Goal: Transaction & Acquisition: Subscribe to service/newsletter

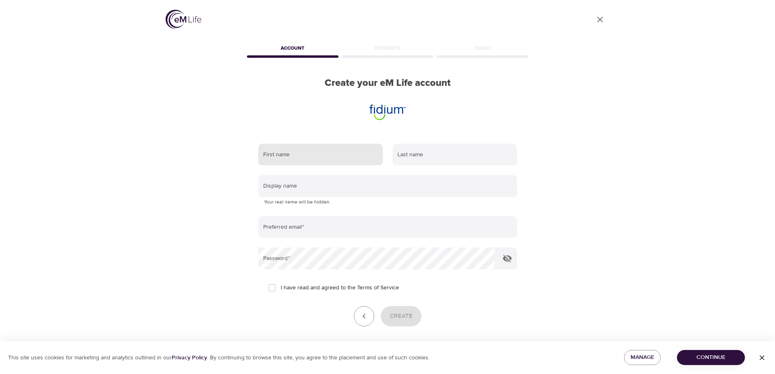
click at [290, 160] on input "text" at bounding box center [320, 155] width 124 height 22
type input "[PERSON_NAME]"
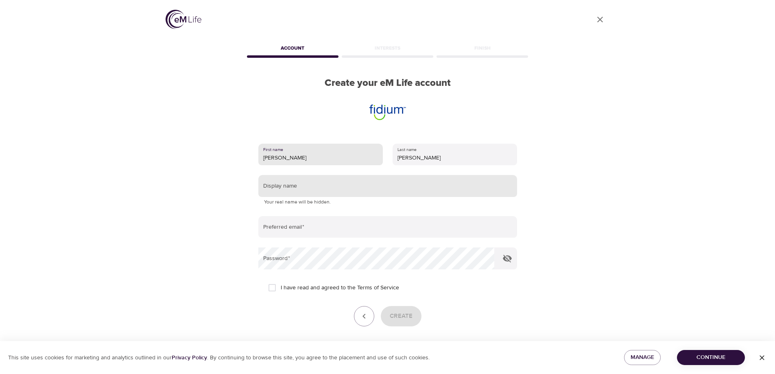
click at [341, 187] on input "text" at bounding box center [387, 186] width 259 height 22
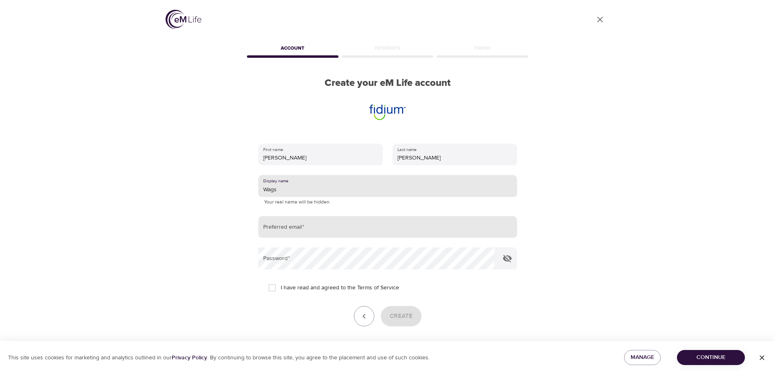
type input "Wags"
click at [325, 229] on input "email" at bounding box center [387, 227] width 259 height 22
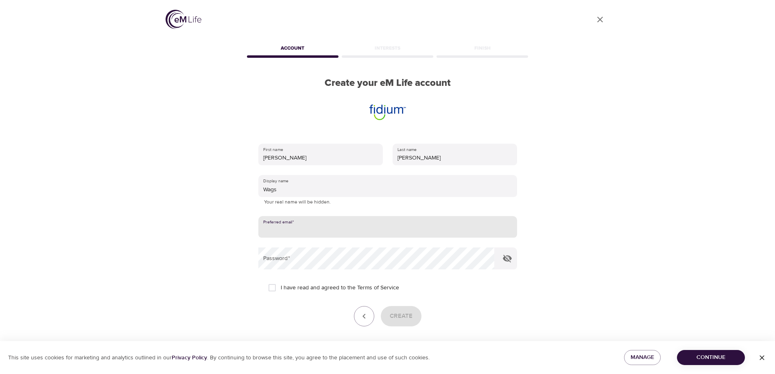
type input "[EMAIL_ADDRESS][DOMAIN_NAME]"
click at [270, 286] on input "I have read and agreed to the Terms of Service" at bounding box center [272, 287] width 17 height 17
checkbox input "true"
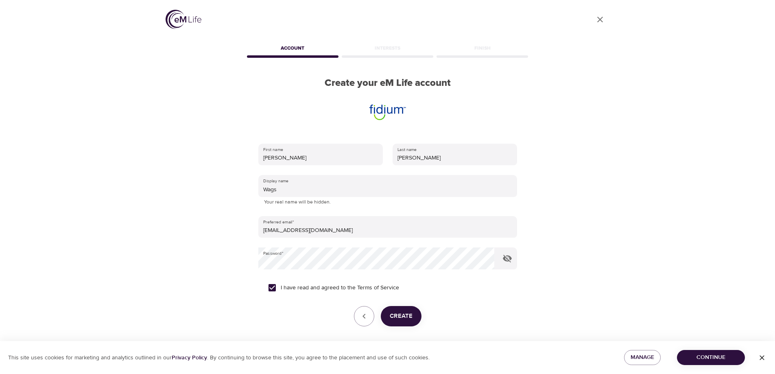
click at [414, 313] on button "Create" at bounding box center [401, 316] width 41 height 20
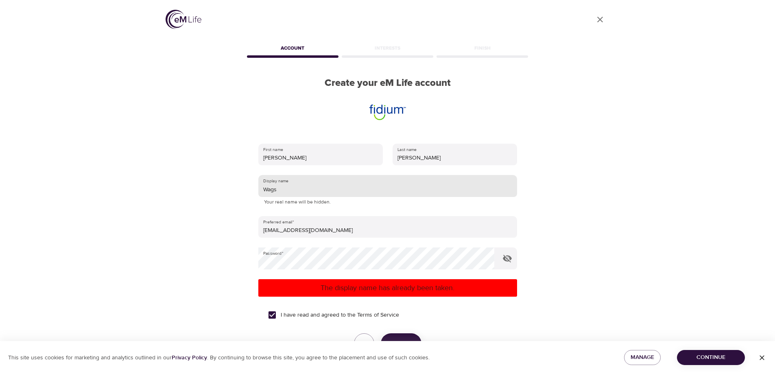
click at [296, 188] on input "Wags" at bounding box center [387, 186] width 259 height 22
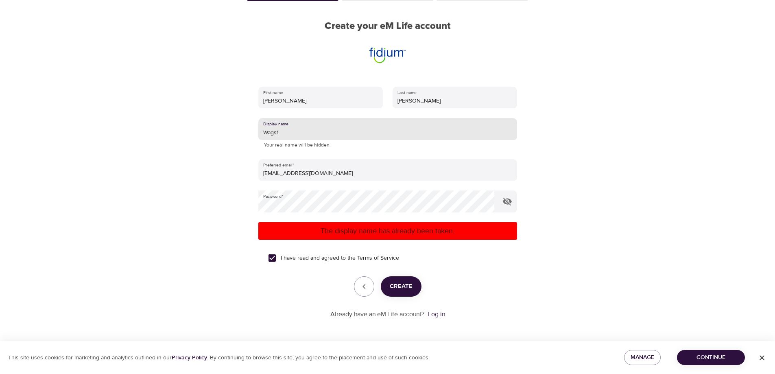
type input "Wags1"
click at [401, 289] on span "Create" at bounding box center [401, 286] width 23 height 11
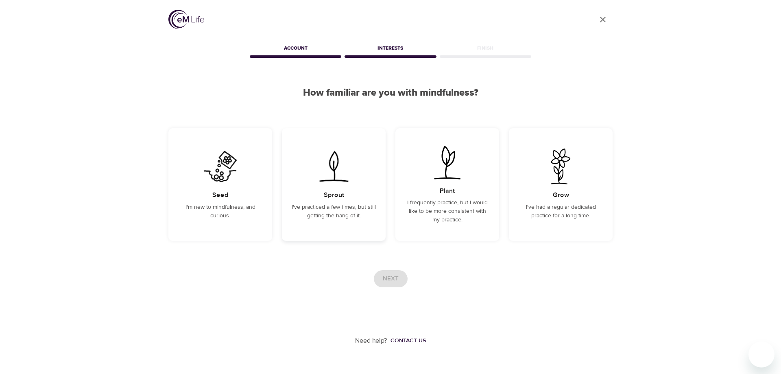
click at [315, 206] on p "I've practiced a few times, but still getting the hang of it." at bounding box center [334, 211] width 84 height 17
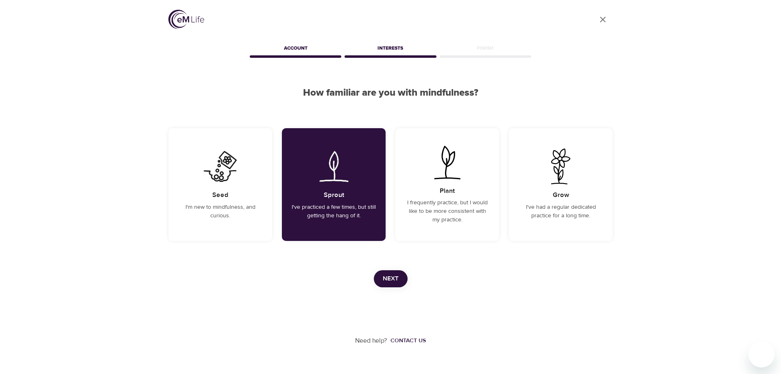
click at [393, 280] on span "Next" at bounding box center [391, 278] width 16 height 11
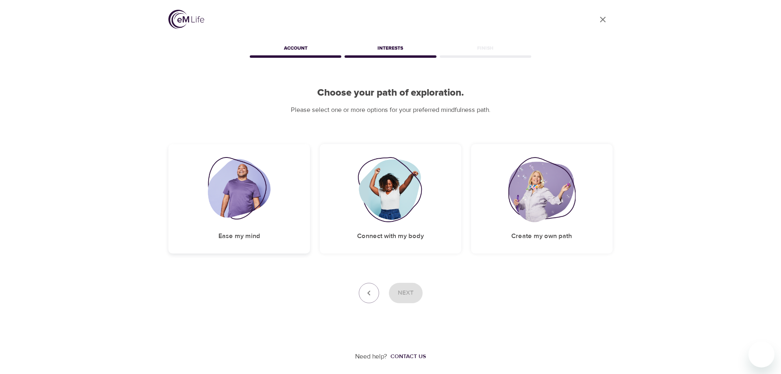
click at [257, 194] on img at bounding box center [239, 189] width 63 height 65
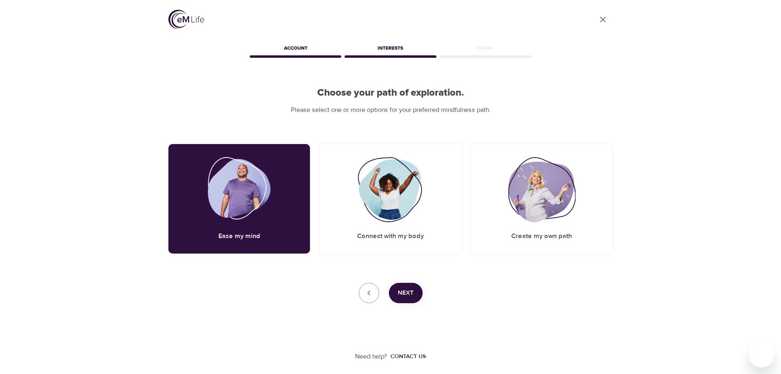
click at [425, 291] on div "Next" at bounding box center [390, 293] width 444 height 20
click at [406, 291] on span "Next" at bounding box center [406, 293] width 16 height 11
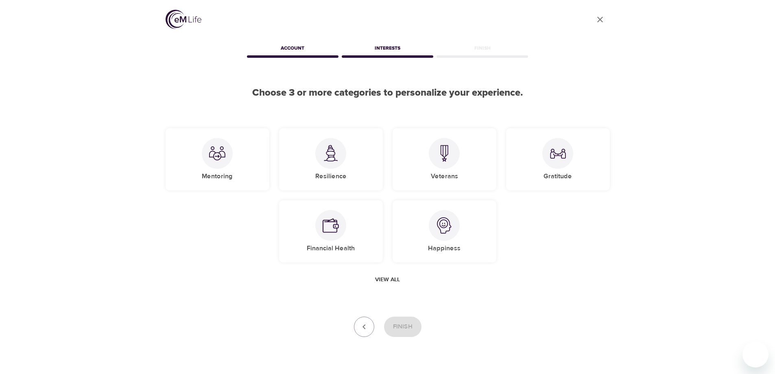
click at [390, 281] on span "View all" at bounding box center [387, 280] width 25 height 10
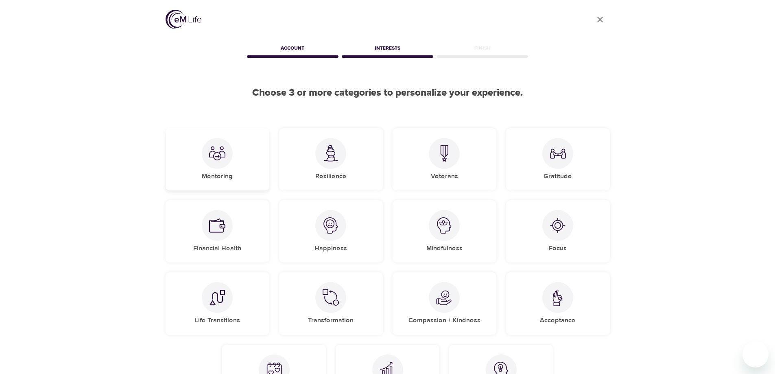
click at [216, 167] on div at bounding box center [217, 153] width 31 height 31
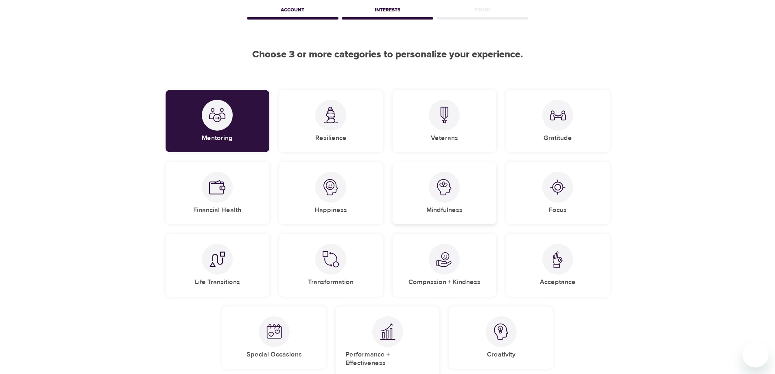
scroll to position [81, 0]
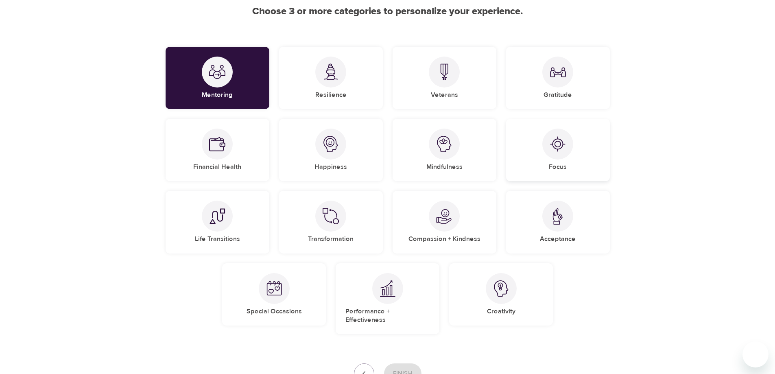
click at [560, 148] on img at bounding box center [557, 144] width 16 height 16
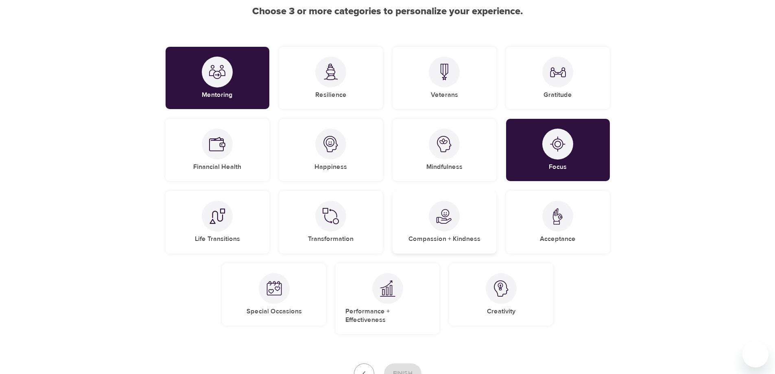
scroll to position [122, 0]
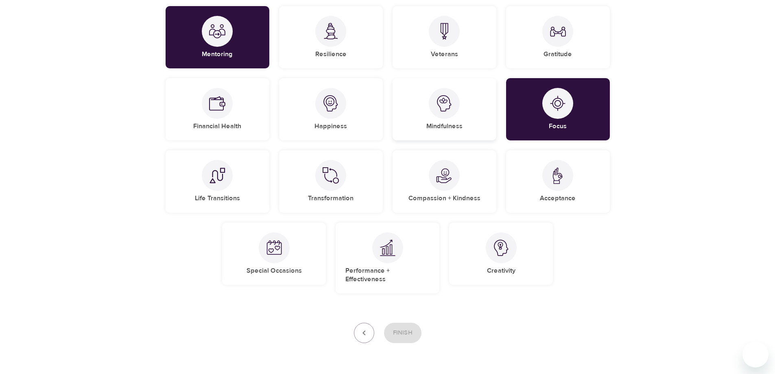
click at [438, 105] on img at bounding box center [444, 103] width 16 height 16
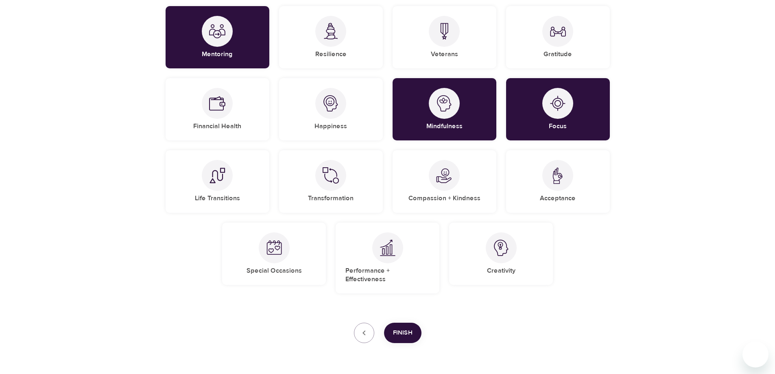
click at [403, 327] on span "Finish" at bounding box center [403, 332] width 20 height 11
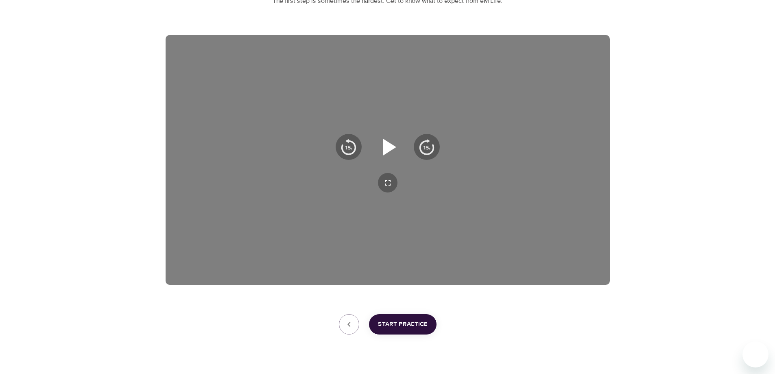
click at [392, 144] on icon "button" at bounding box center [387, 146] width 29 height 29
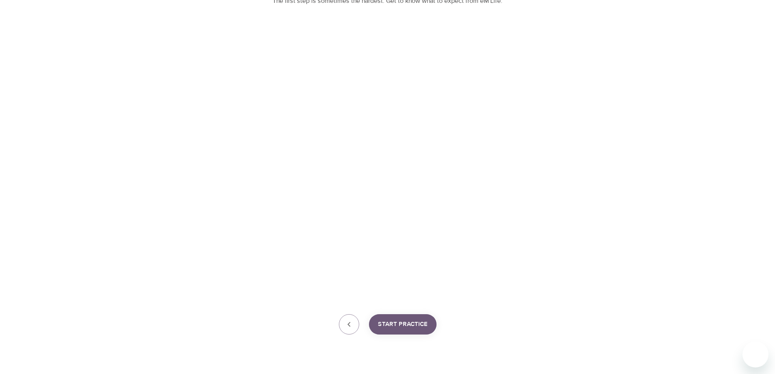
click at [404, 326] on span "Start Practice" at bounding box center [403, 324] width 50 height 11
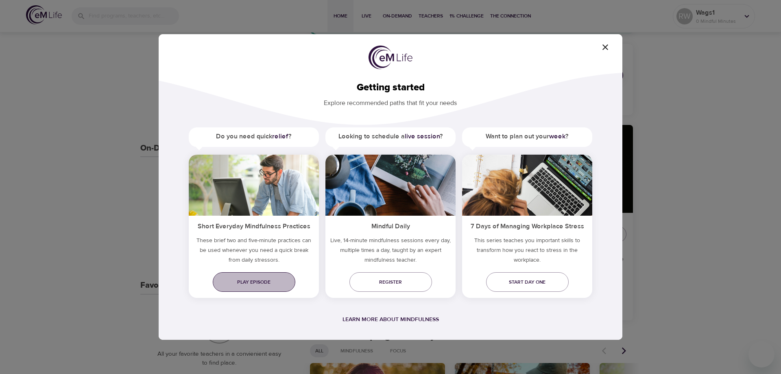
click at [251, 279] on span "Play episode" at bounding box center [254, 282] width 70 height 9
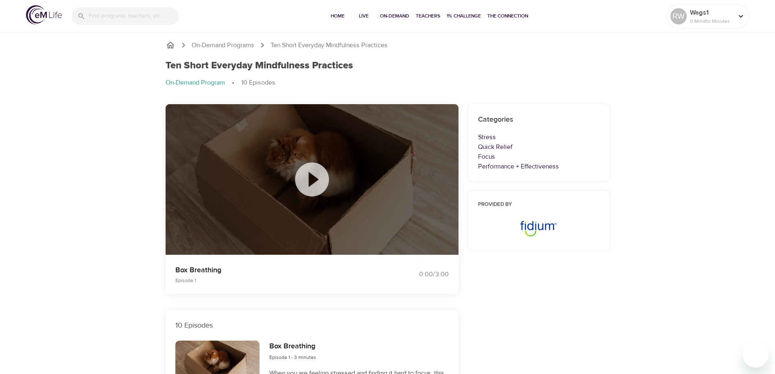
click at [312, 188] on icon at bounding box center [312, 179] width 34 height 34
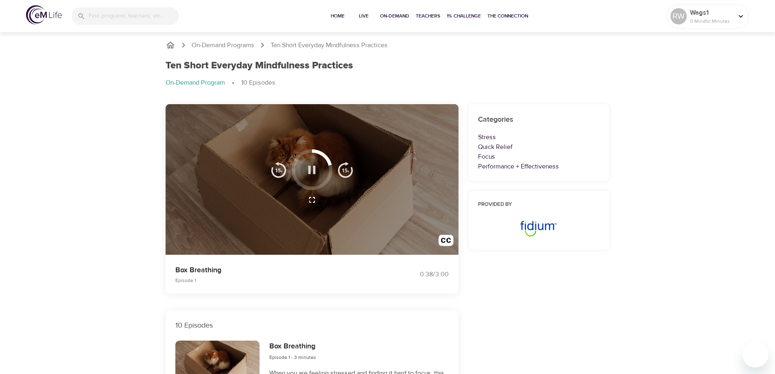
click at [312, 170] on icon "button" at bounding box center [312, 170] width 14 height 14
